Goal: Use online tool/utility: Use online tool/utility

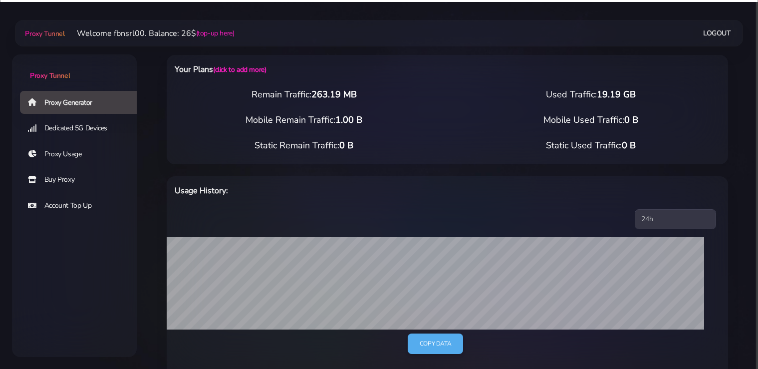
select select "static"
select select "IT"
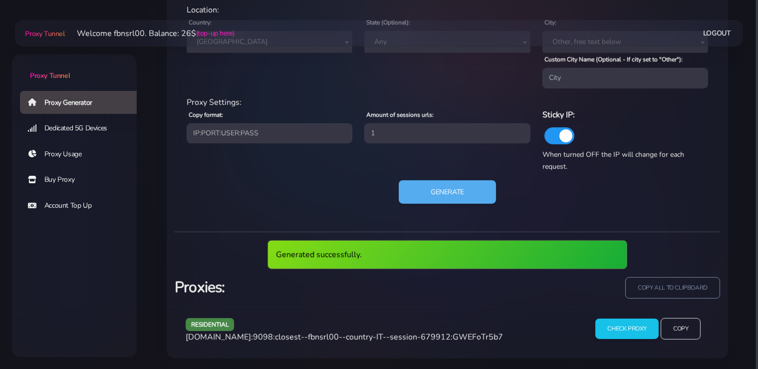
scroll to position [457, 0]
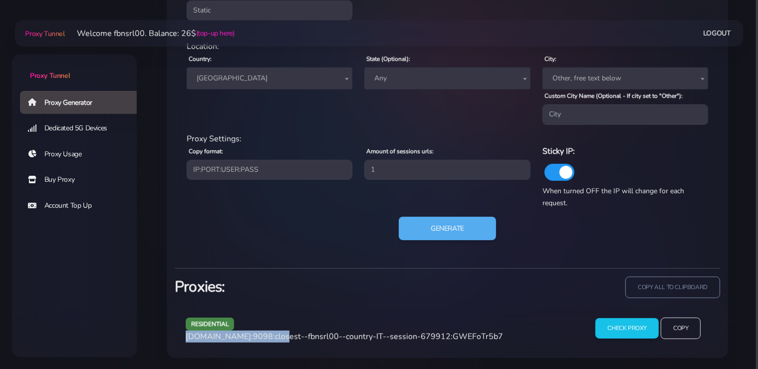
drag, startPoint x: 273, startPoint y: 336, endPoint x: 185, endPoint y: 338, distance: 88.3
click at [185, 338] on div "residential [DOMAIN_NAME]:9098:closest--fbnsrl00--country-IT--session-679912:GW…" at bounding box center [381, 331] width 402 height 29
copy span "[DOMAIN_NAME]:9098"
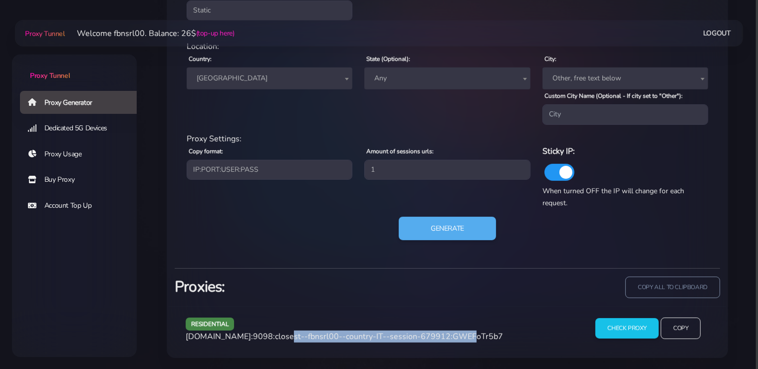
drag, startPoint x: 446, startPoint y: 336, endPoint x: 276, endPoint y: 339, distance: 170.6
click at [276, 339] on span "[DOMAIN_NAME]:9098:closest--fbnsrl00--country-IT--session-679912:GWEFoTr5b7" at bounding box center [344, 336] width 317 height 11
copy span "closest--fbnsrl00--country-IT--session-679912"
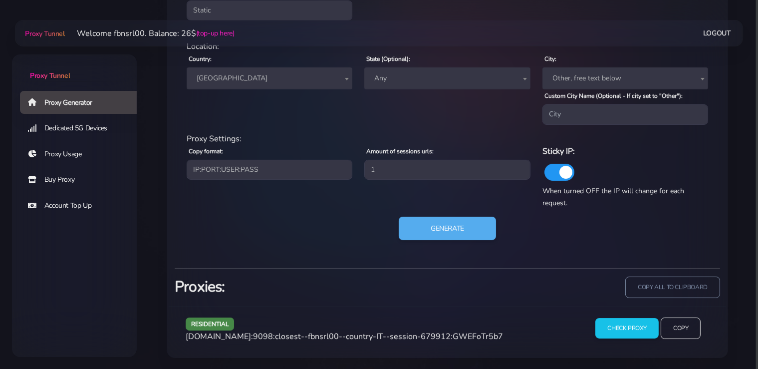
click at [486, 334] on span "[DOMAIN_NAME]:9098:closest--fbnsrl00--country-IT--session-679912:GWEFoTr5b7" at bounding box center [344, 336] width 317 height 11
copy span "GWEFoTr5b7"
click at [443, 231] on button "Generate" at bounding box center [447, 228] width 99 height 24
drag, startPoint x: 272, startPoint y: 336, endPoint x: 185, endPoint y: 336, distance: 87.8
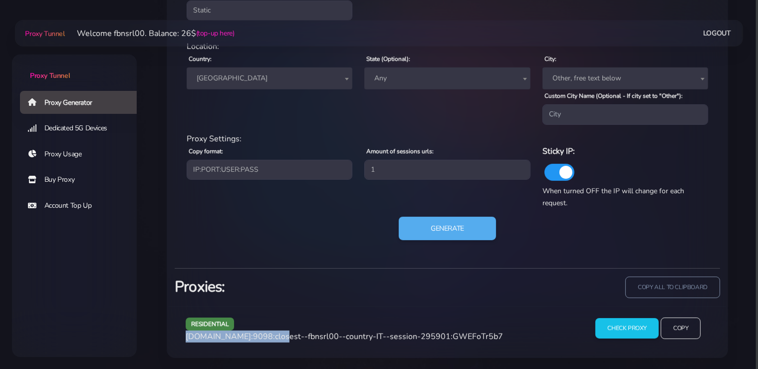
click at [185, 336] on div "residential [DOMAIN_NAME]:9098:closest--fbnsrl00--country-IT--session-295901:GW…" at bounding box center [381, 331] width 402 height 29
copy span "[DOMAIN_NAME]:9098"
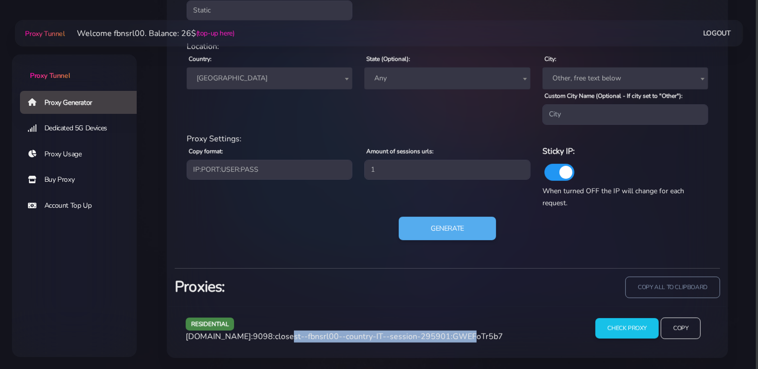
drag, startPoint x: 444, startPoint y: 335, endPoint x: 276, endPoint y: 337, distance: 167.6
click at [276, 337] on span "[DOMAIN_NAME]:9098:closest--fbnsrl00--country-IT--session-295901:GWEFoTr5b7" at bounding box center [344, 336] width 317 height 11
copy span "closest--fbnsrl00--country-IT--session-295901"
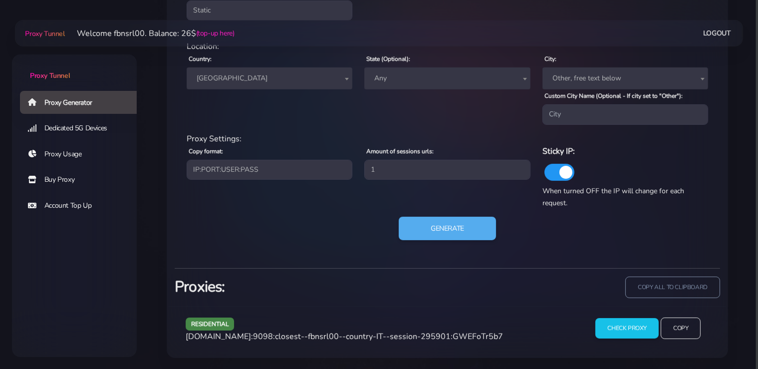
click at [474, 337] on span "[DOMAIN_NAME]:9098:closest--fbnsrl00--country-IT--session-295901:GWEFoTr5b7" at bounding box center [344, 336] width 317 height 11
copy span "GWEFoTr5b7"
click at [441, 227] on button "Generate" at bounding box center [447, 228] width 99 height 24
drag, startPoint x: 272, startPoint y: 336, endPoint x: 186, endPoint y: 337, distance: 85.8
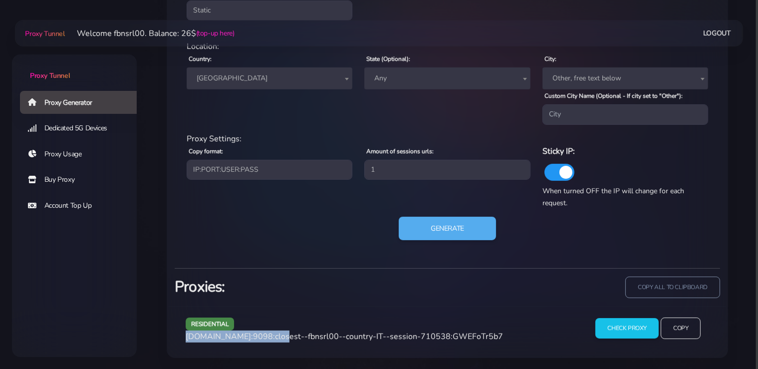
click at [186, 337] on span "[DOMAIN_NAME]:9098:closest--fbnsrl00--country-IT--session-710538:GWEFoTr5b7" at bounding box center [344, 336] width 317 height 11
copy span "[DOMAIN_NAME]:9098"
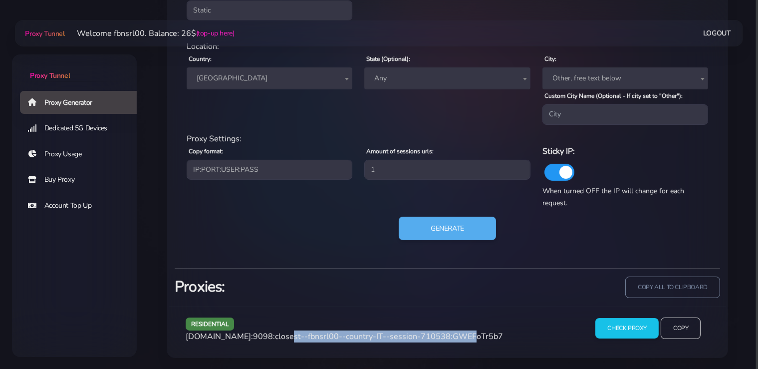
drag, startPoint x: 446, startPoint y: 334, endPoint x: 276, endPoint y: 336, distance: 169.6
click at [276, 336] on span "[DOMAIN_NAME]:9098:closest--fbnsrl00--country-IT--session-710538:GWEFoTr5b7" at bounding box center [344, 336] width 317 height 11
copy span "closest--fbnsrl00--country-IT--session-710538"
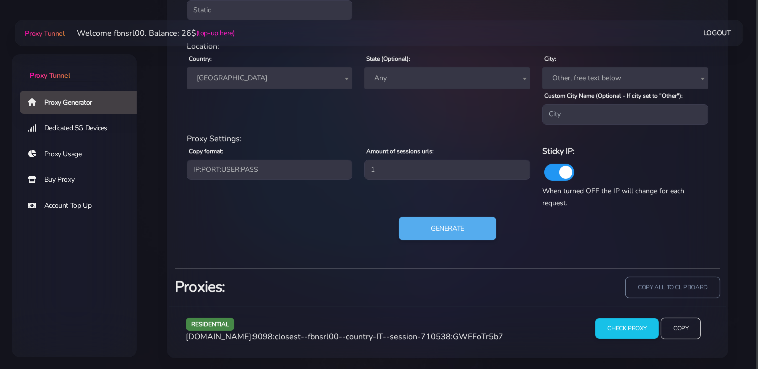
click at [479, 331] on span "[DOMAIN_NAME]:9098:closest--fbnsrl00--country-IT--session-710538:GWEFoTr5b7" at bounding box center [344, 336] width 317 height 11
copy span "GWEFoTr5b7"
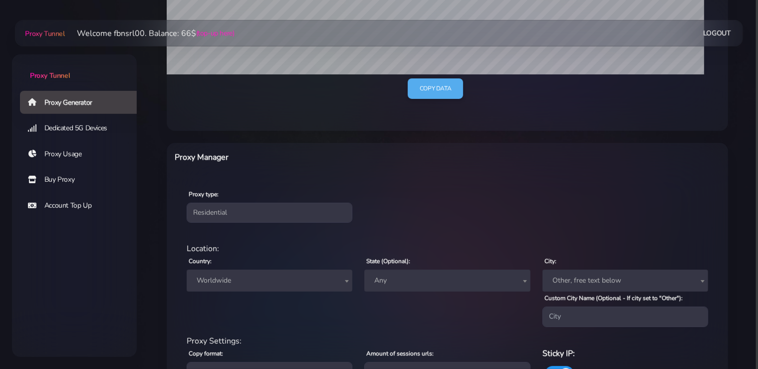
scroll to position [263, 0]
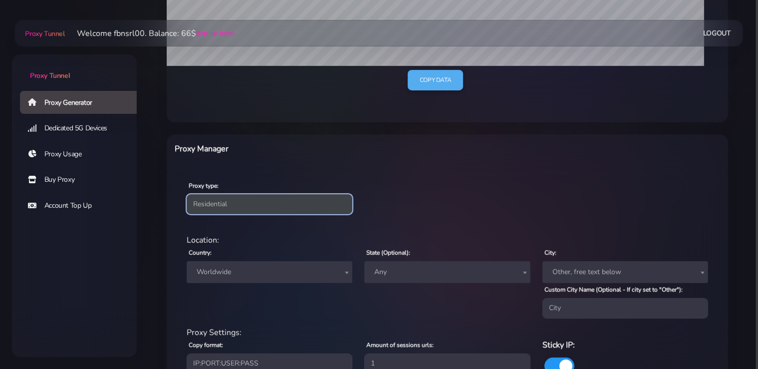
click at [187, 194] on select "Residential Static Mobile" at bounding box center [270, 204] width 166 height 20
select select "static"
click option "Static" at bounding box center [0, 0] width 0 height 0
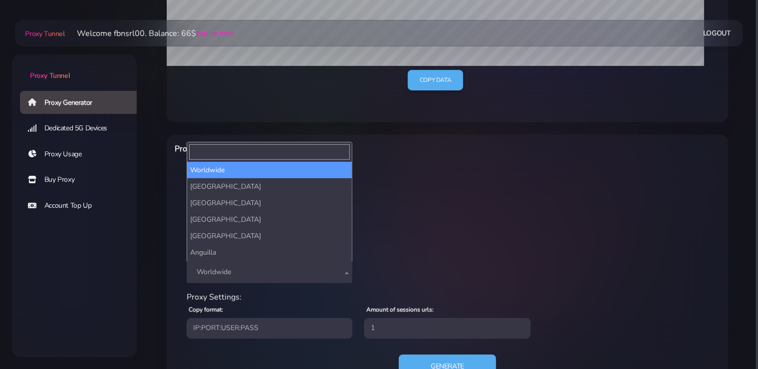
click at [231, 266] on span "Worldwide" at bounding box center [270, 272] width 154 height 14
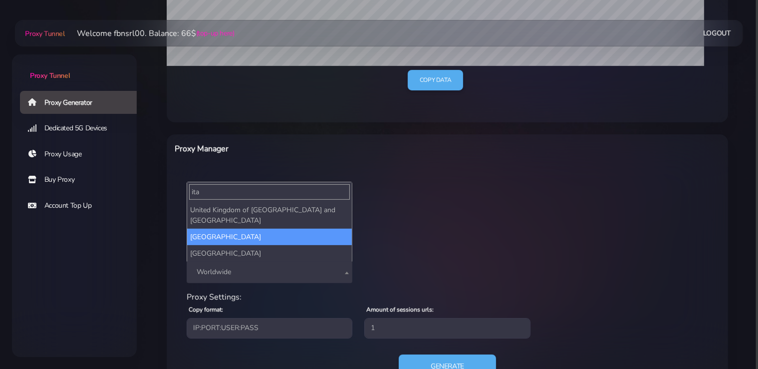
type input "ita"
select select "IT"
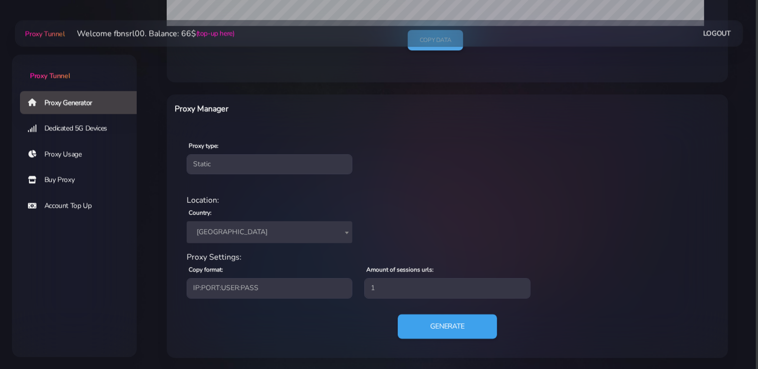
scroll to position [304, 0]
click at [436, 322] on button "Generate" at bounding box center [447, 325] width 99 height 24
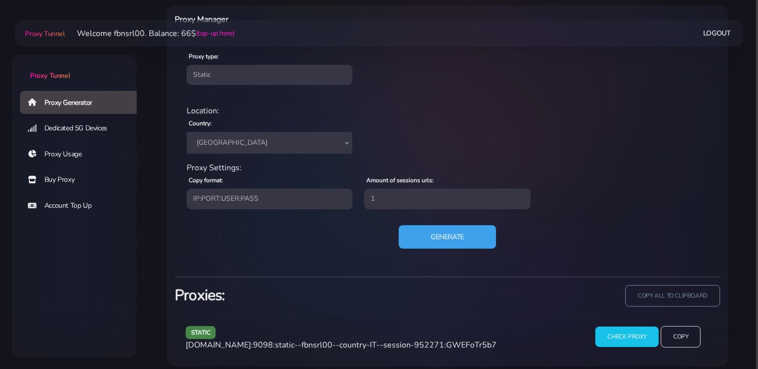
scroll to position [401, 0]
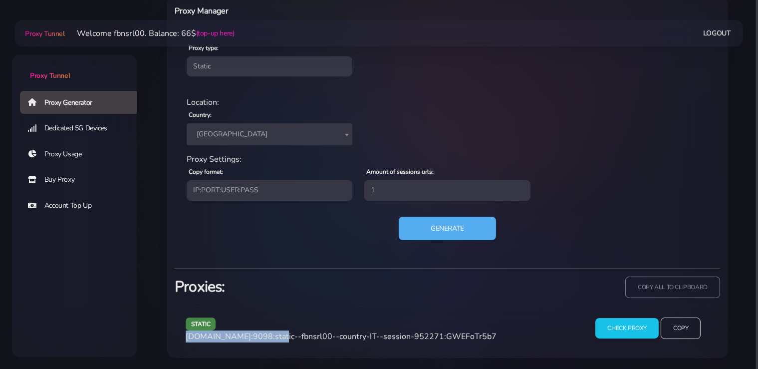
drag, startPoint x: 273, startPoint y: 337, endPoint x: 186, endPoint y: 338, distance: 87.3
click at [186, 338] on span "agg.proxytunnel.io:9098:static--fbnsrl00--country-IT--session-952271:GWEFoTr5b7" at bounding box center [341, 336] width 311 height 11
copy span "[DOMAIN_NAME]:9098"
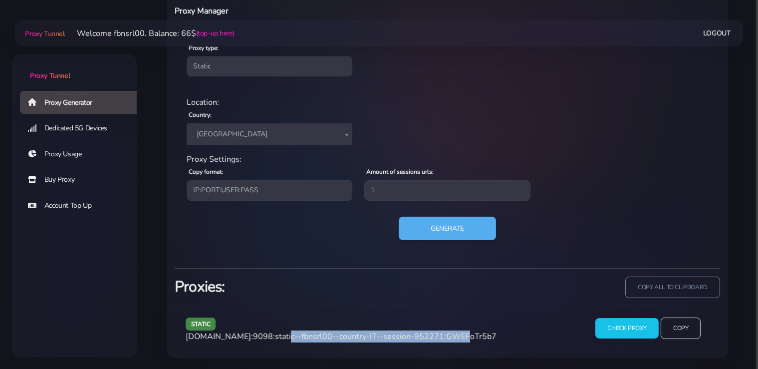
drag, startPoint x: 441, startPoint y: 335, endPoint x: 276, endPoint y: 337, distance: 164.6
click at [276, 337] on span "agg.proxytunnel.io:9098:static--fbnsrl00--country-IT--session-952271:GWEFoTr5b7" at bounding box center [341, 336] width 311 height 11
copy span "static--fbnsrl00--country-IT--session-952271"
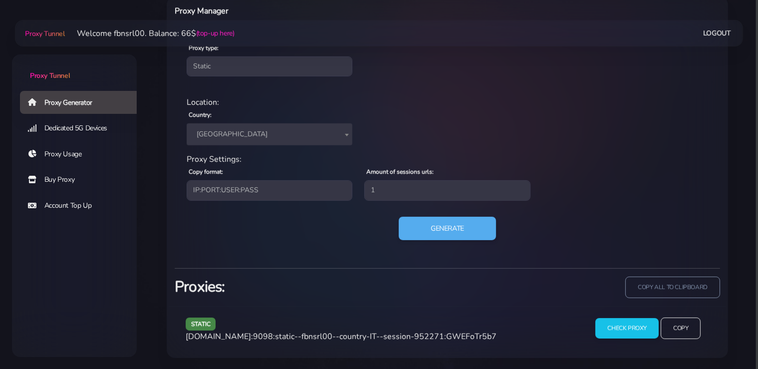
click at [466, 336] on span "agg.proxytunnel.io:9098:static--fbnsrl00--country-IT--session-952271:GWEFoTr5b7" at bounding box center [341, 336] width 311 height 11
copy span "GWEFoTr5b7"
click at [246, 136] on span "[GEOGRAPHIC_DATA]" at bounding box center [270, 134] width 154 height 14
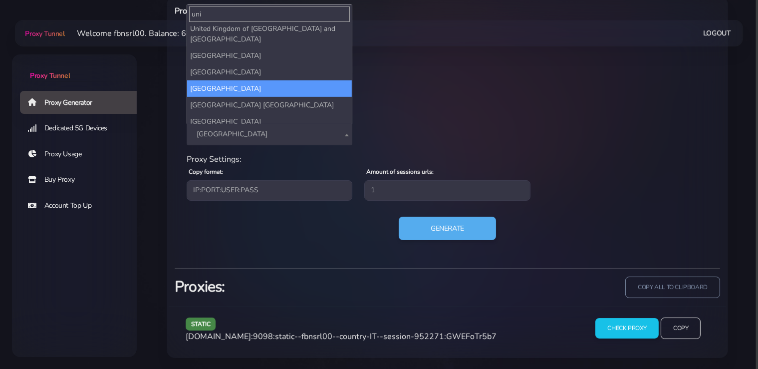
scroll to position [26, 0]
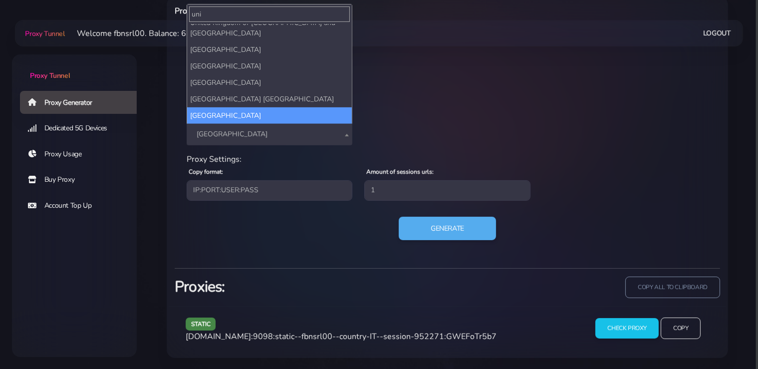
type input "uni"
select select "US"
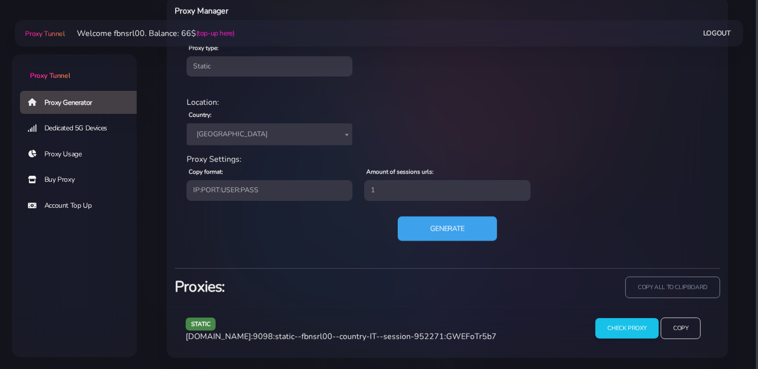
click at [486, 232] on button "Generate" at bounding box center [447, 228] width 99 height 24
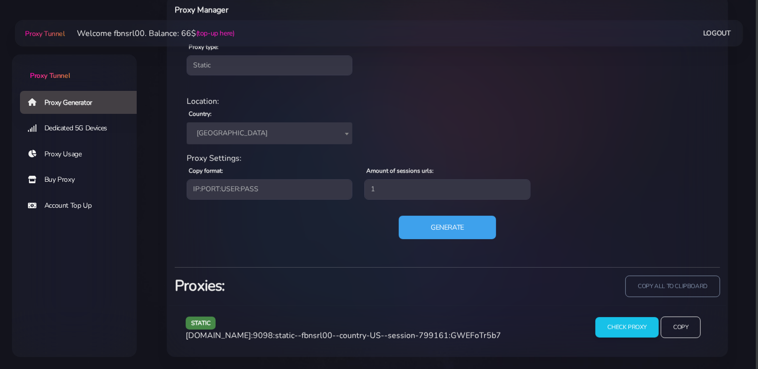
scroll to position [401, 0]
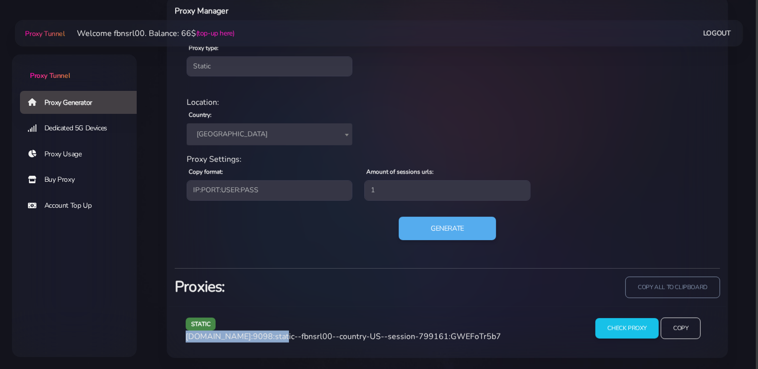
drag, startPoint x: 274, startPoint y: 336, endPoint x: 184, endPoint y: 338, distance: 89.8
click at [184, 338] on div "static agg.proxytunnel.io:9098:static--fbnsrl00--country-US--session-799161:GWE…" at bounding box center [381, 331] width 402 height 29
copy span "[DOMAIN_NAME]:9098"
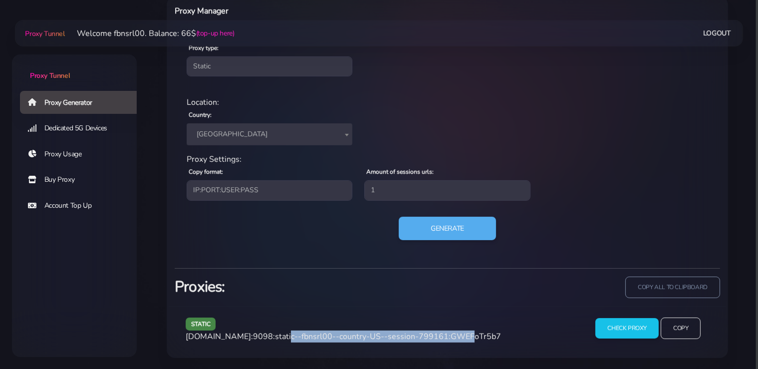
drag, startPoint x: 443, startPoint y: 337, endPoint x: 276, endPoint y: 338, distance: 167.1
click at [276, 338] on span "agg.proxytunnel.io:9098:static--fbnsrl00--country-US--session-799161:GWEFoTr5b7" at bounding box center [343, 336] width 315 height 11
copy span "static--fbnsrl00--country-US--session-799161"
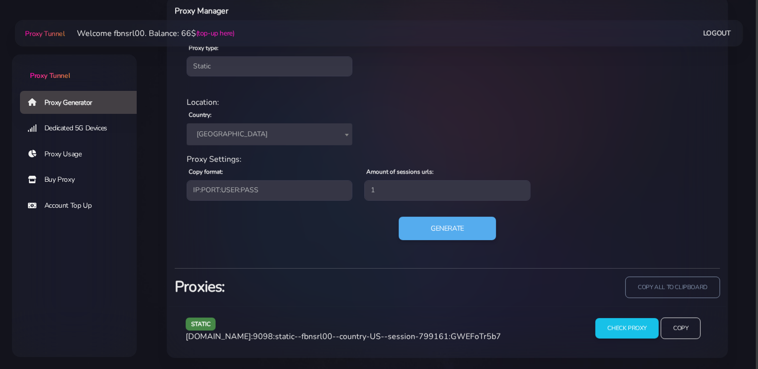
click at [478, 333] on span "agg.proxytunnel.io:9098:static--fbnsrl00--country-US--session-799161:GWEFoTr5b7" at bounding box center [343, 336] width 315 height 11
copy span "GWEFoTr5b7"
